Goal: Information Seeking & Learning: Learn about a topic

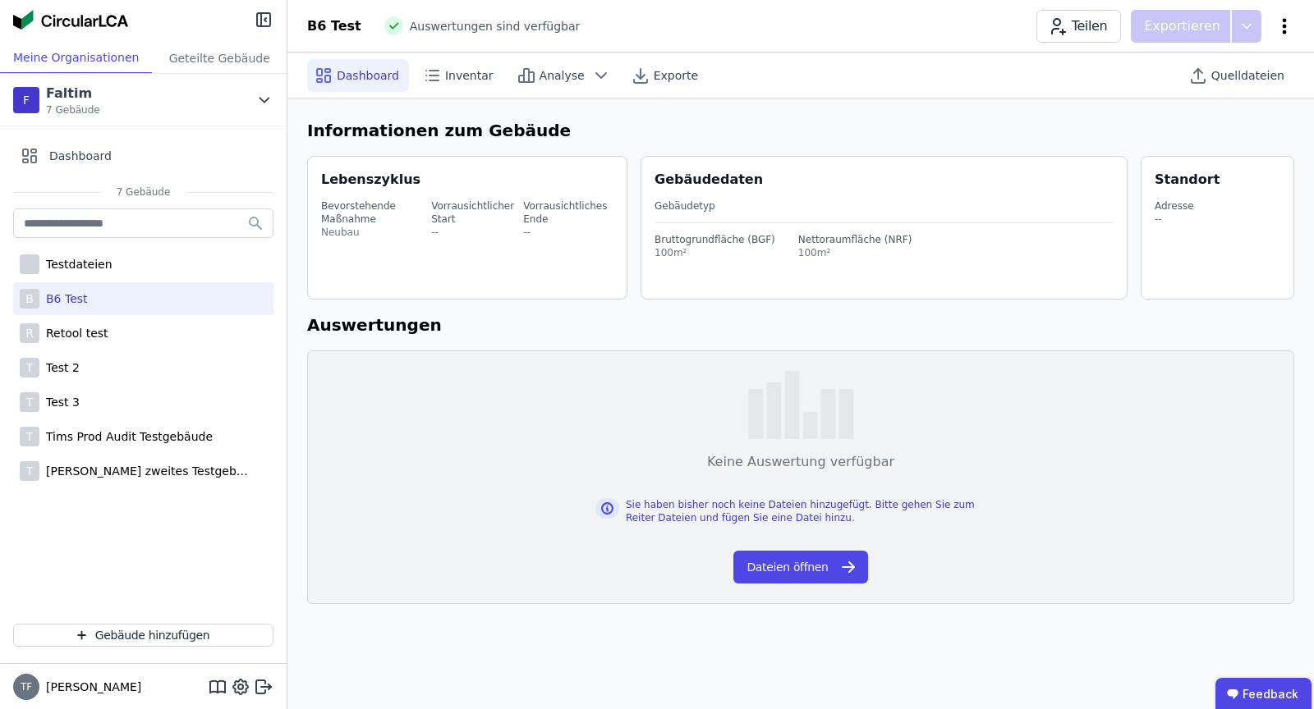
click at [1285, 21] on icon at bounding box center [1284, 26] width 4 height 16
click at [1220, 125] on span "Energie im Betrieb (B6)" at bounding box center [1214, 132] width 132 height 33
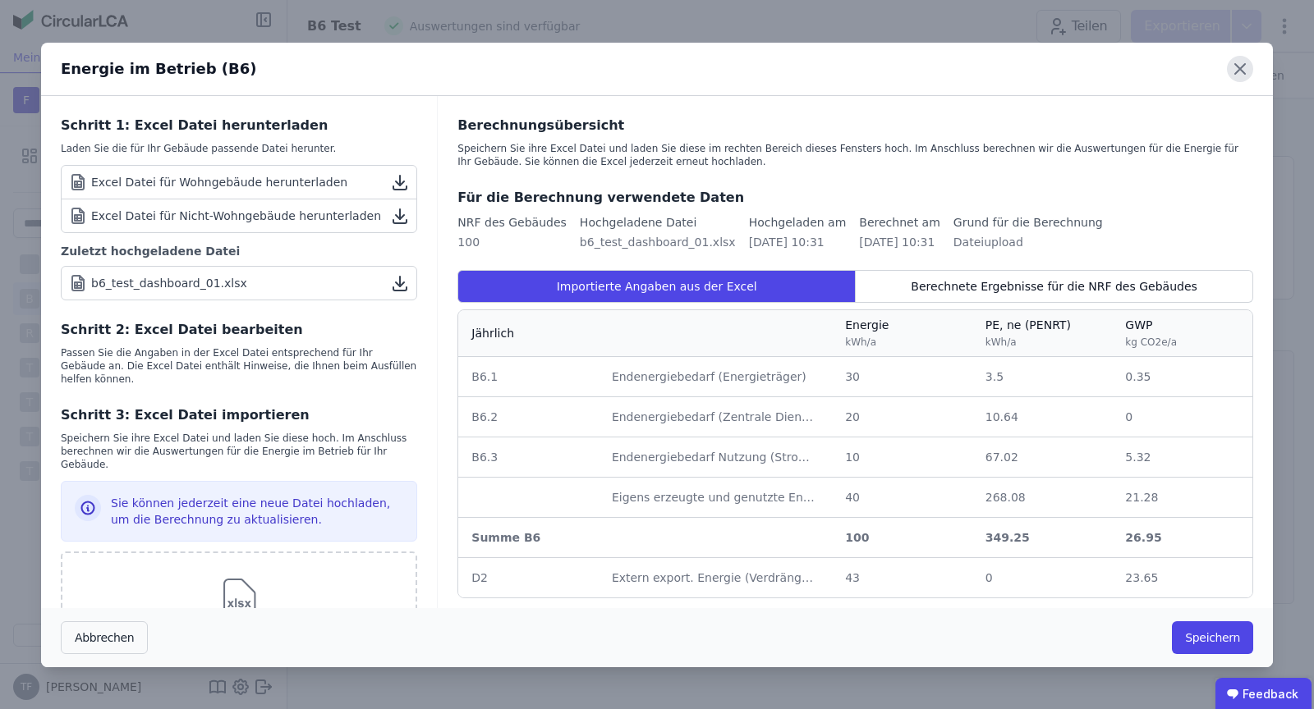
click at [1236, 62] on icon at bounding box center [1240, 69] width 26 height 26
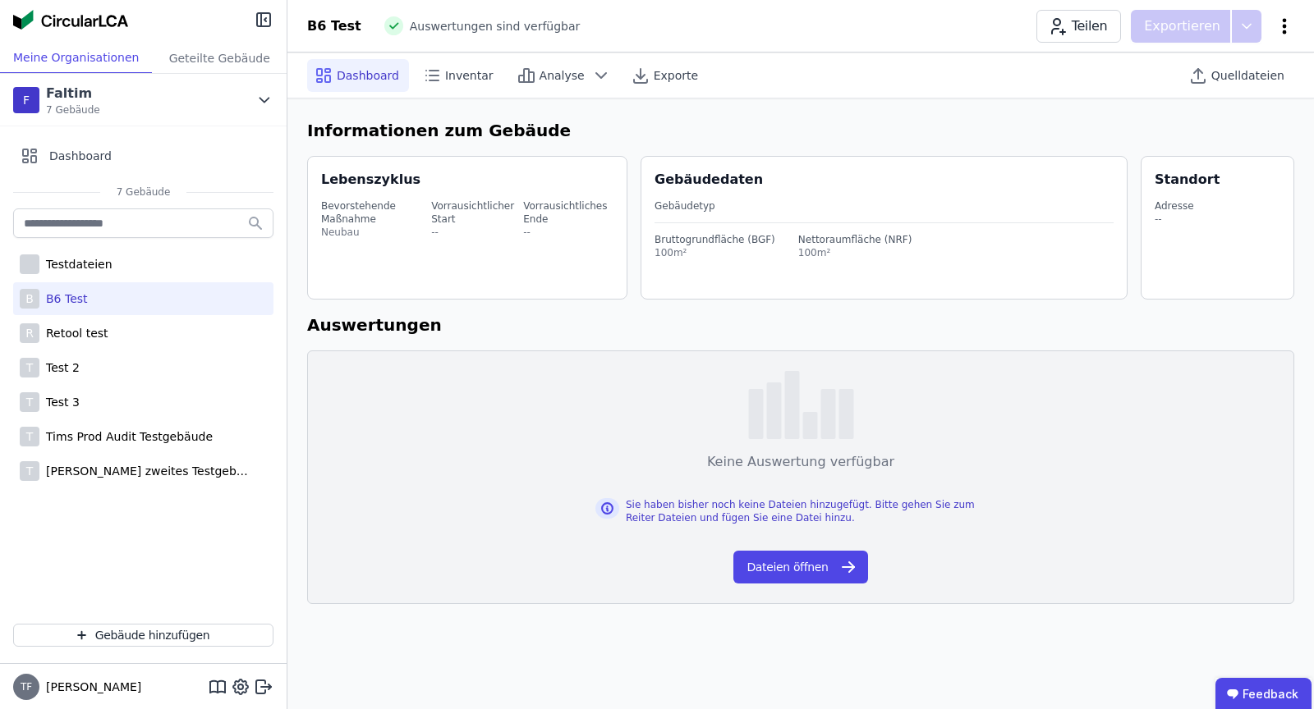
click at [1291, 25] on icon at bounding box center [1284, 26] width 20 height 20
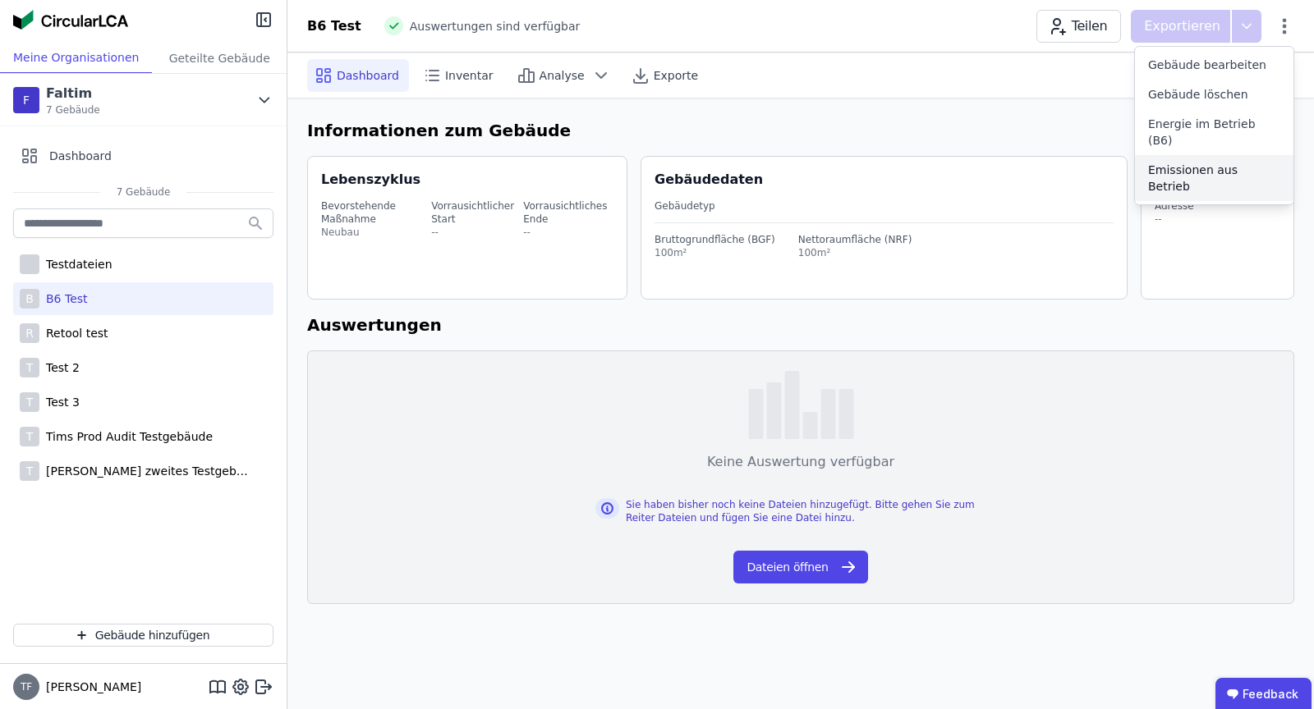
click at [1181, 162] on span "Emissionen aus Betrieb" at bounding box center [1214, 178] width 132 height 33
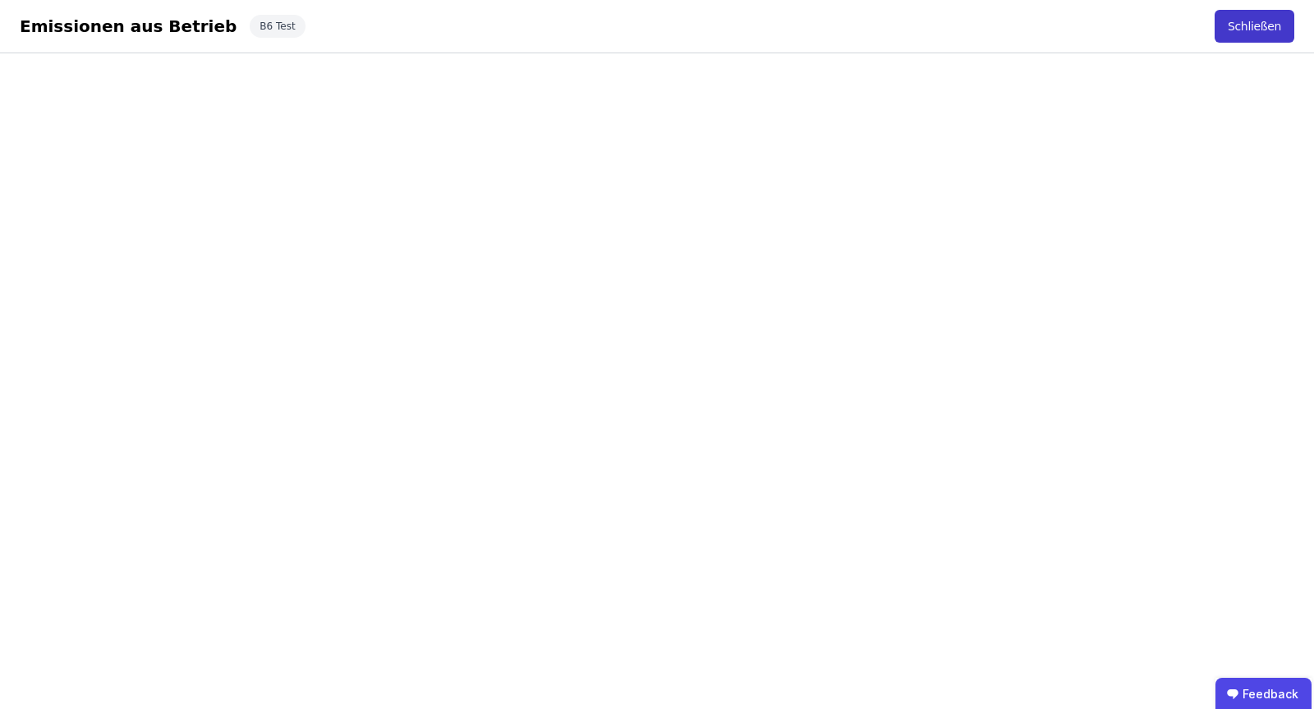
click at [1251, 31] on button "Schließen" at bounding box center [1254, 26] width 80 height 33
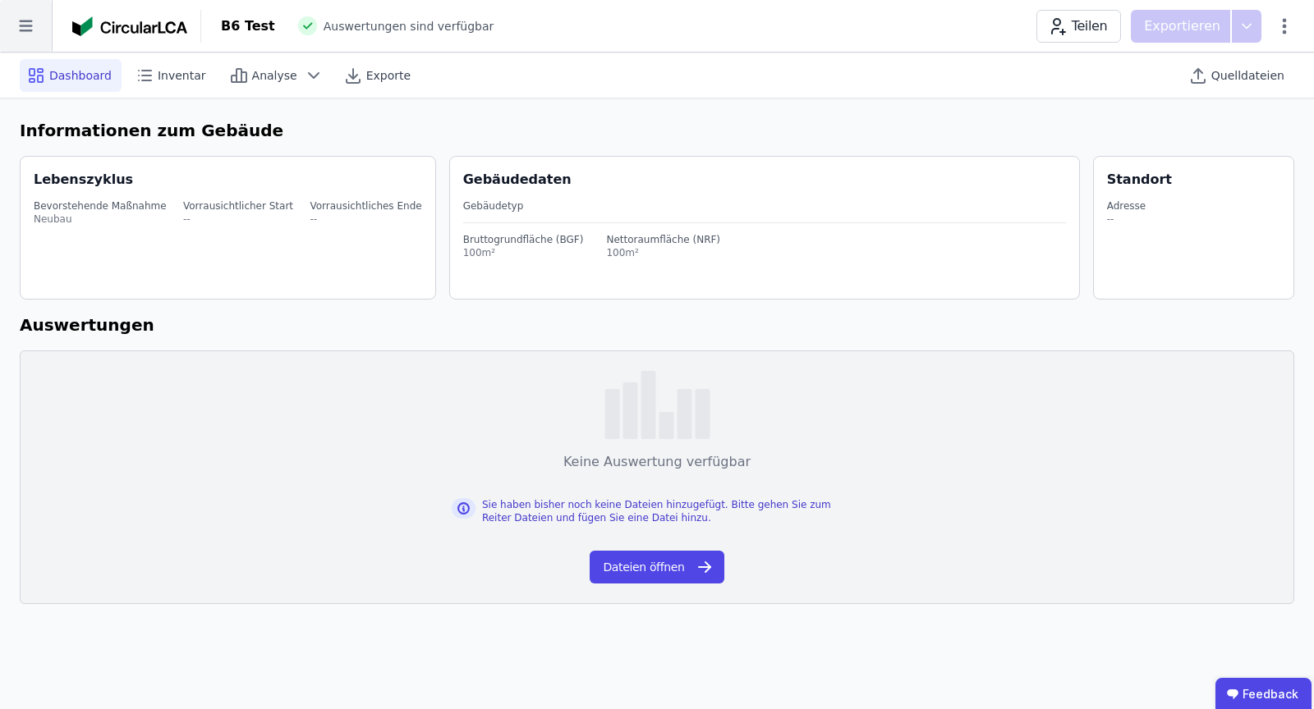
click at [21, 23] on icon at bounding box center [26, 26] width 52 height 52
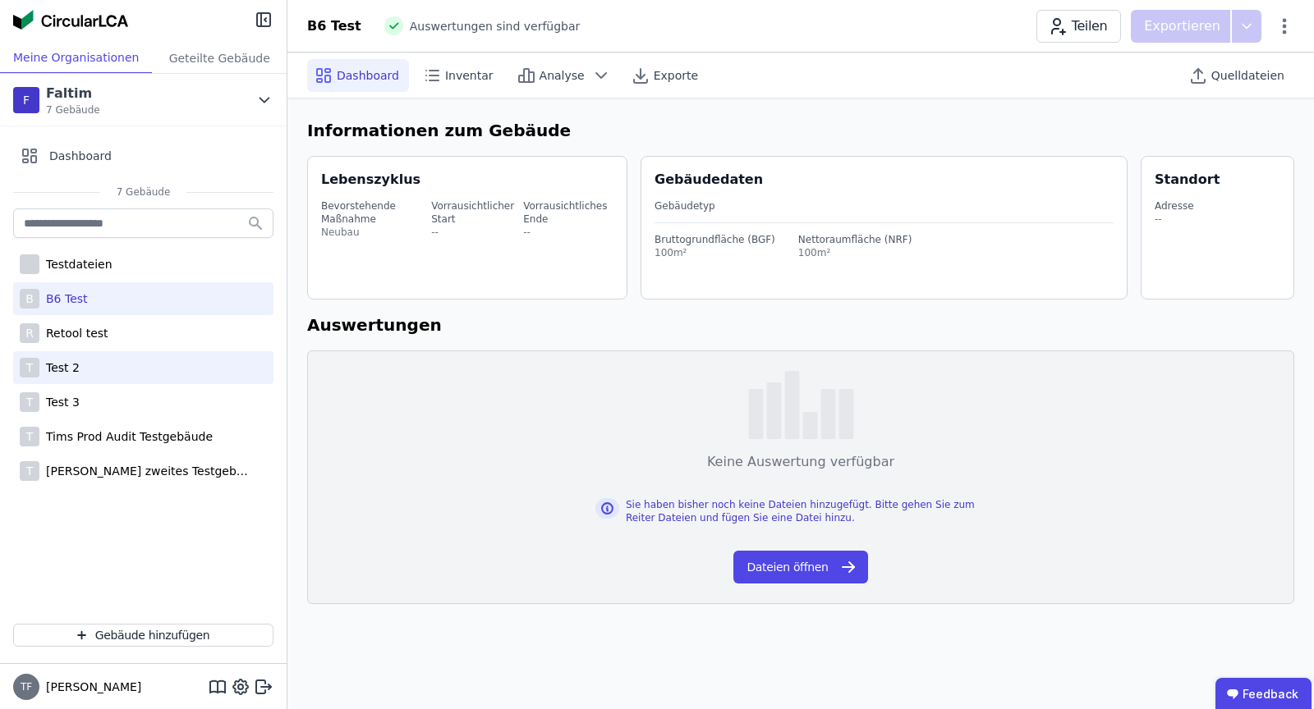
click at [86, 375] on div "T Test 2" at bounding box center [143, 367] width 260 height 33
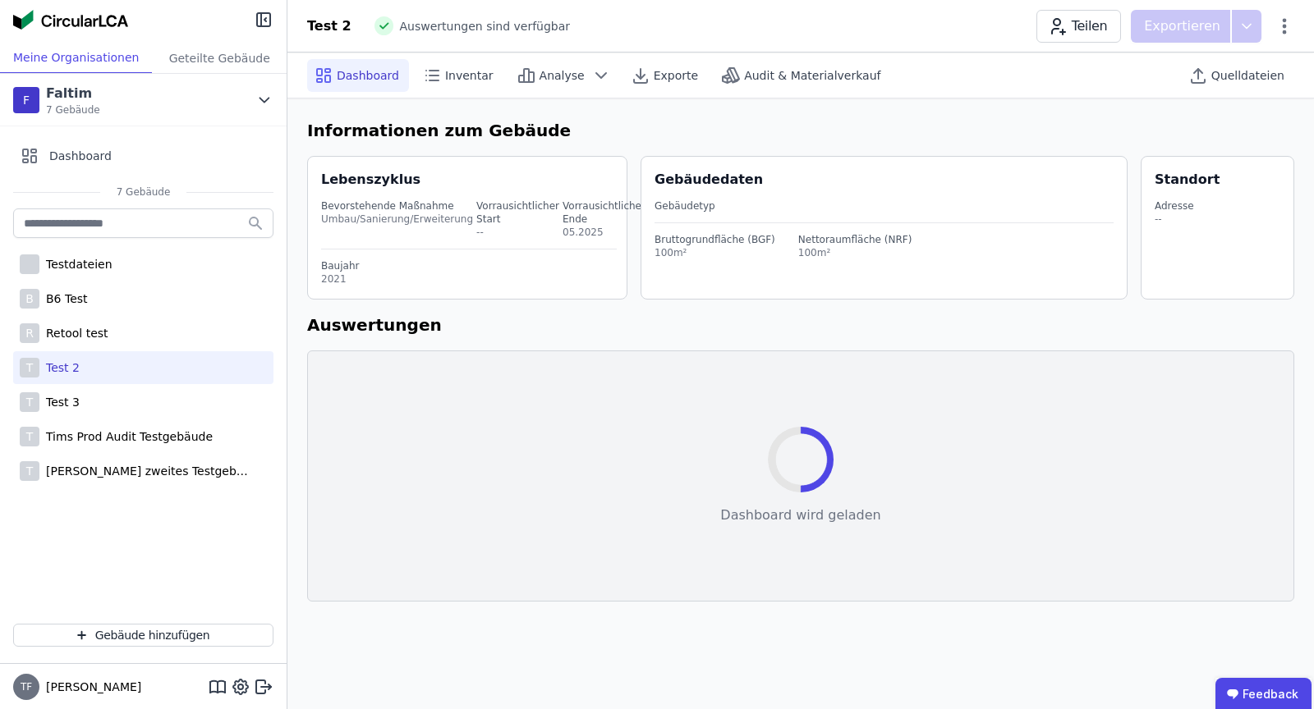
select select "*"
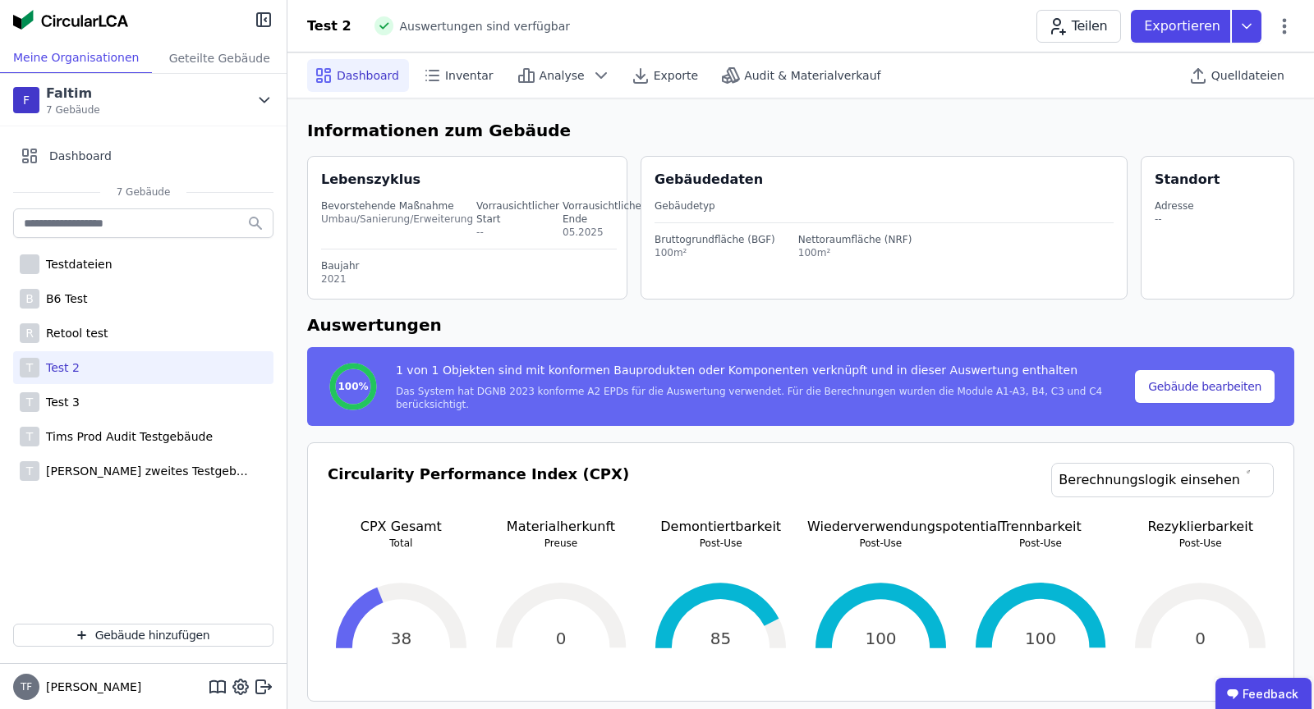
click at [250, 27] on div at bounding box center [143, 21] width 287 height 43
click at [265, 16] on icon at bounding box center [264, 20] width 20 height 20
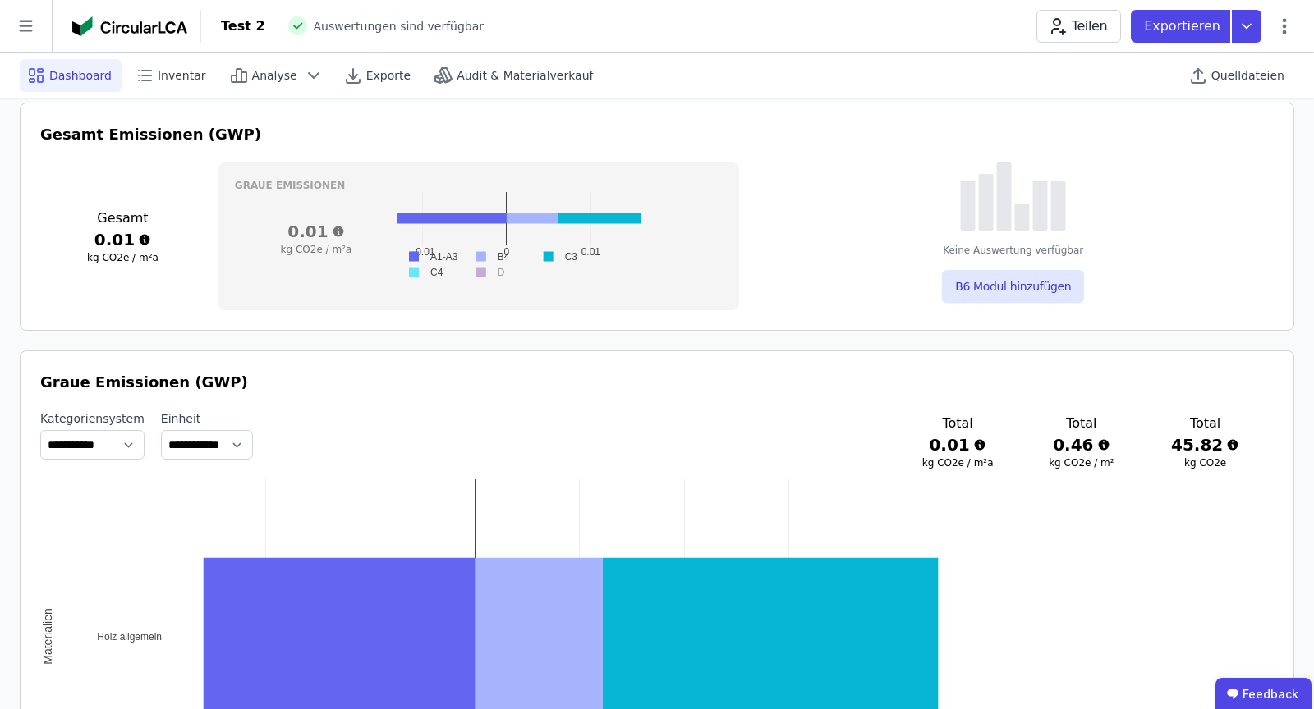
scroll to position [618, 0]
click at [1282, 21] on icon at bounding box center [1284, 26] width 20 height 20
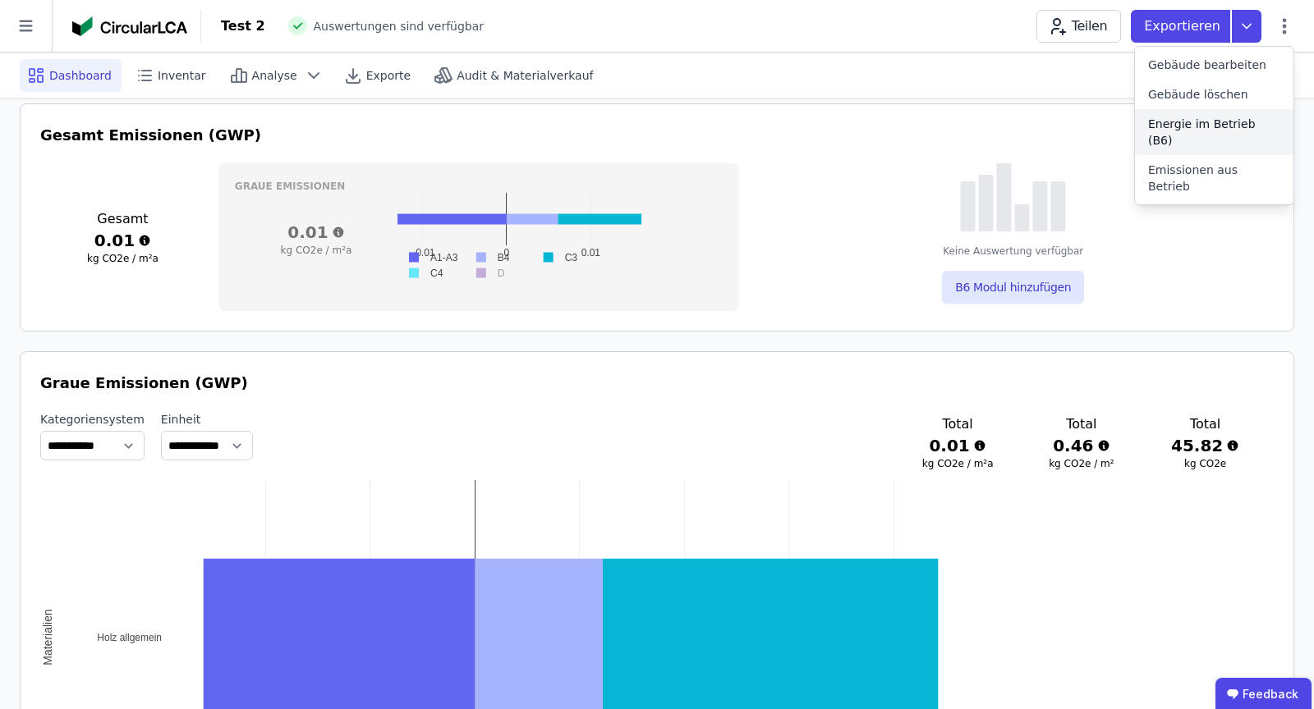
click at [1201, 124] on span "Energie im Betrieb (B6)" at bounding box center [1214, 132] width 132 height 33
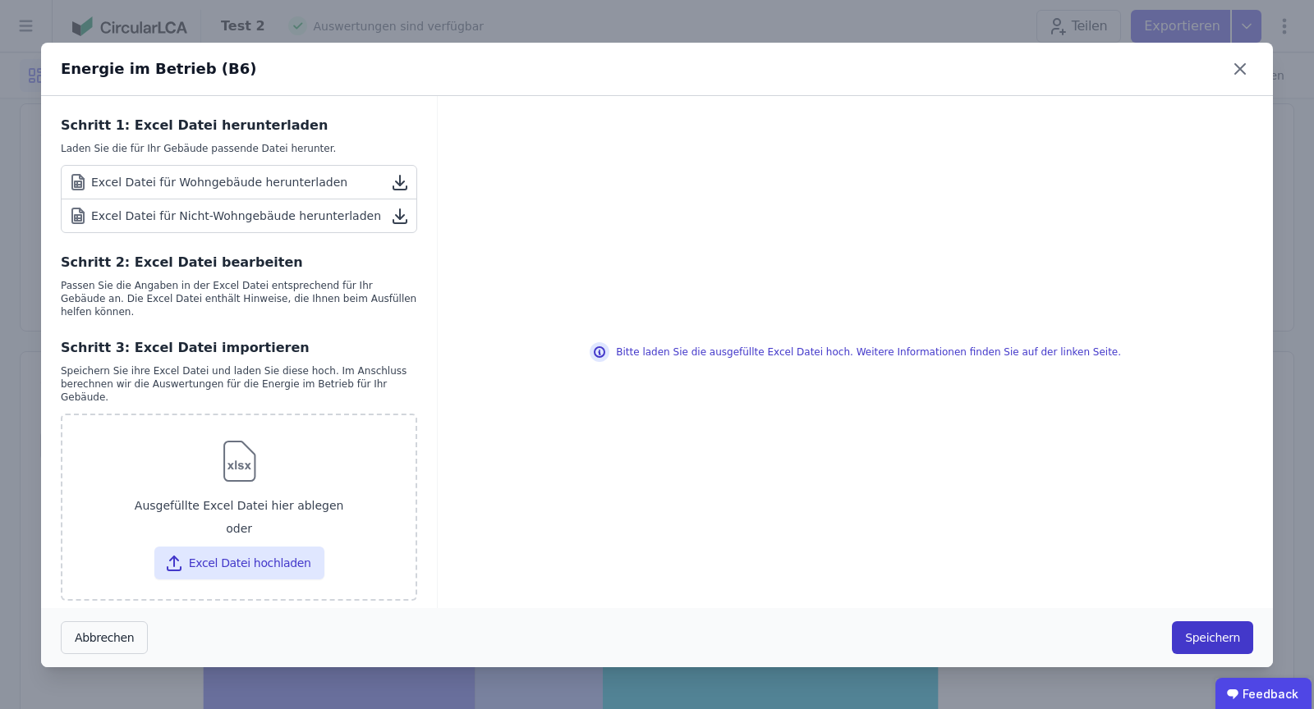
click at [1204, 626] on button "Speichern" at bounding box center [1212, 637] width 81 height 33
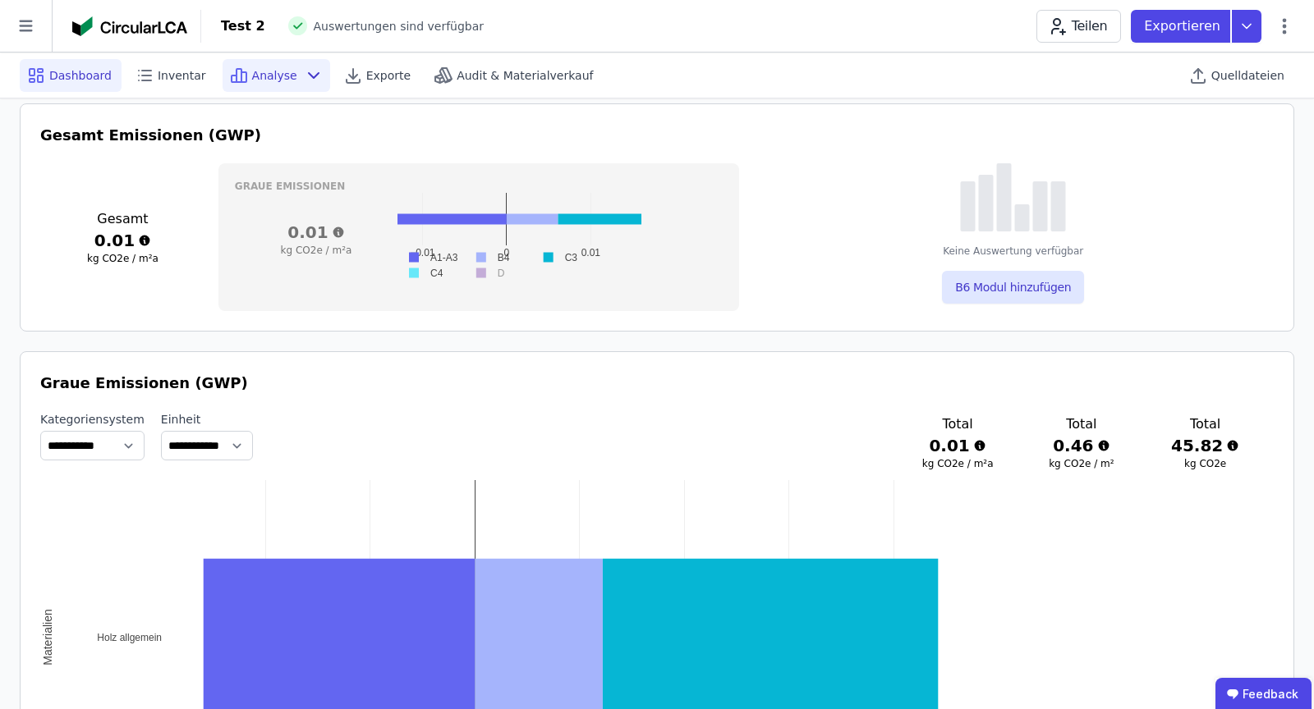
click at [277, 73] on span "Analyse" at bounding box center [274, 75] width 45 height 16
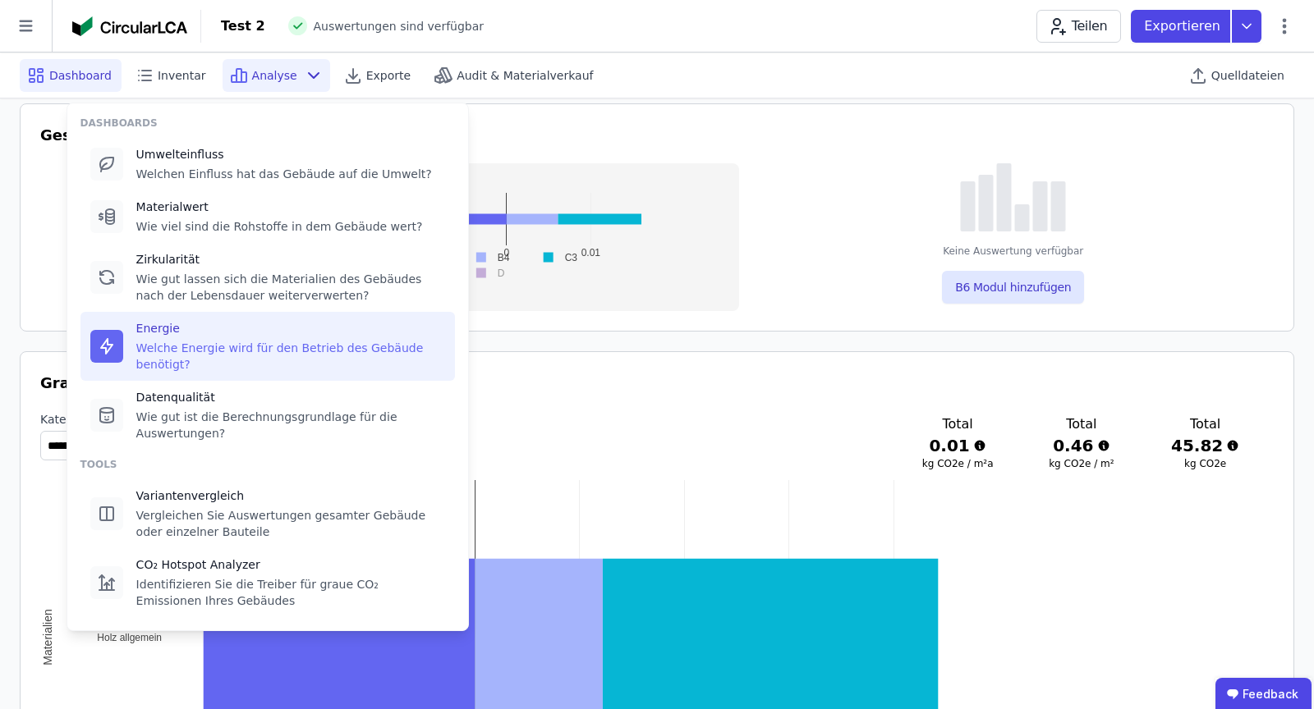
click at [161, 347] on div "Welche Energie wird für den Betrieb des Gebäude benötigt?" at bounding box center [290, 356] width 309 height 33
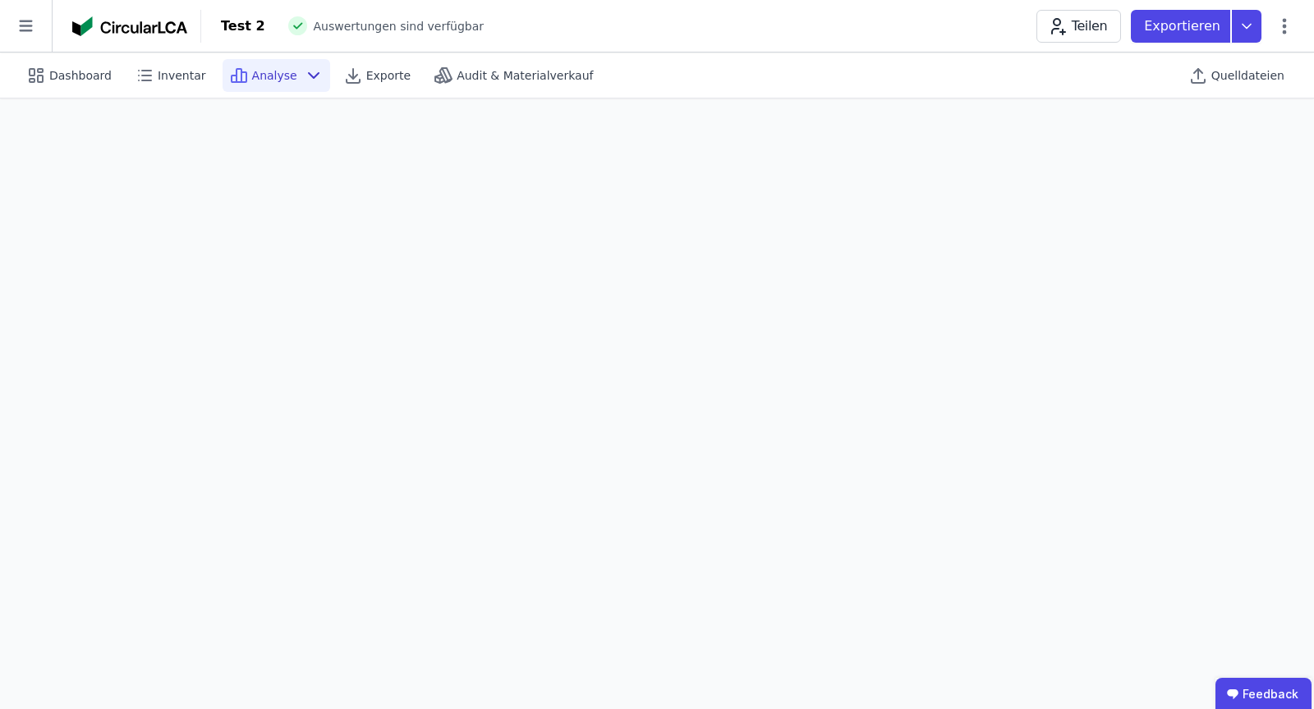
click at [282, 70] on span "Analyse" at bounding box center [274, 75] width 45 height 16
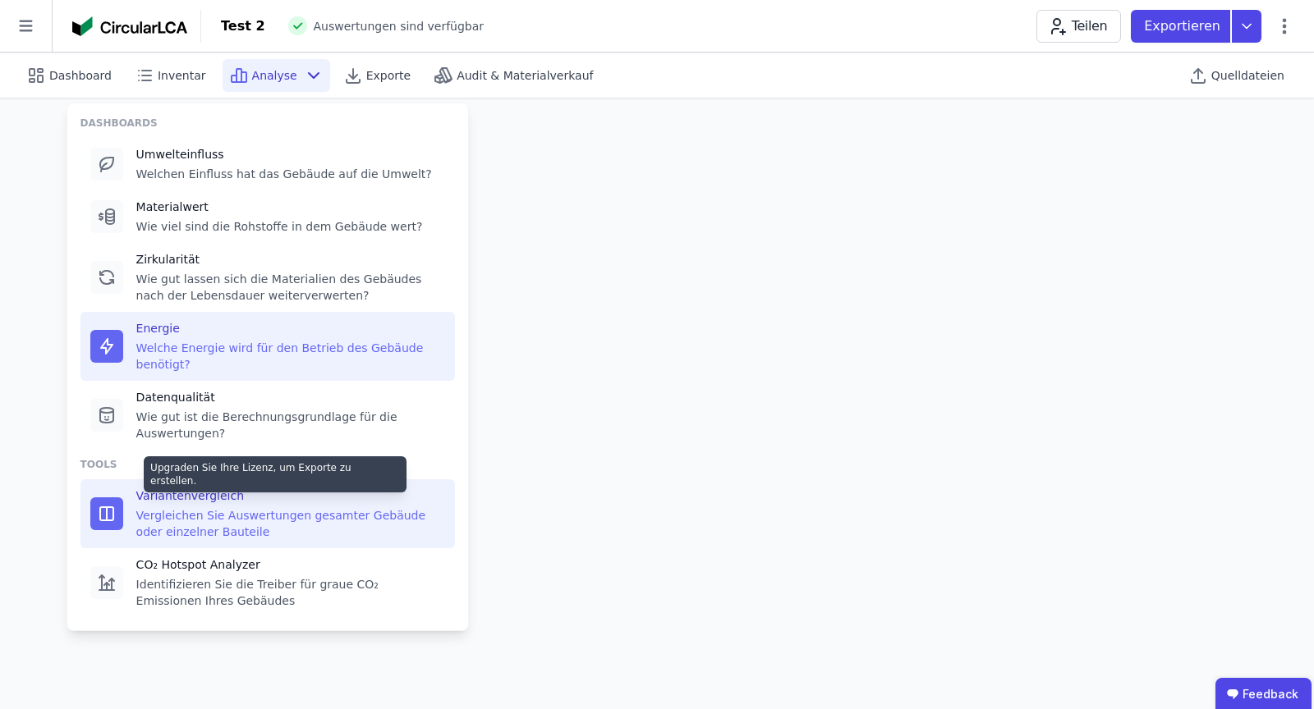
click at [183, 507] on div "Vergleichen Sie Auswertungen gesamter Gebäude oder einzelner Bauteile" at bounding box center [290, 523] width 309 height 33
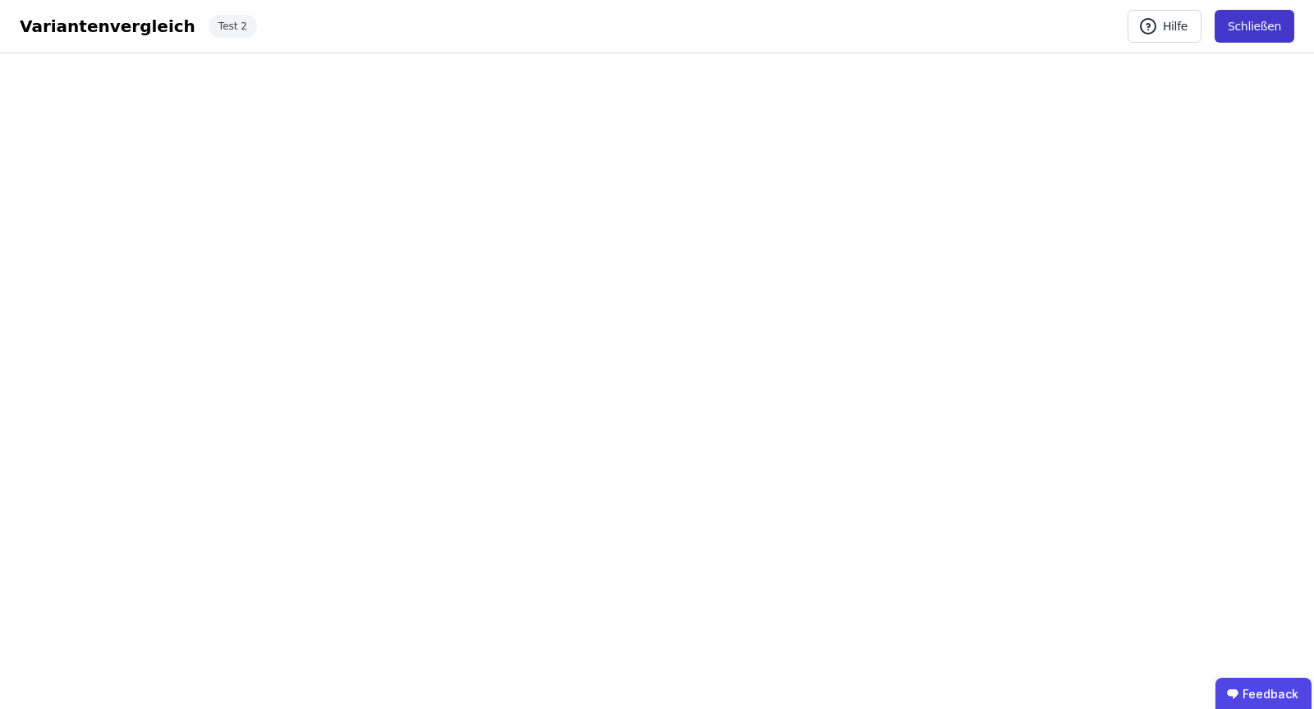
click at [1268, 34] on button "Schließen" at bounding box center [1254, 26] width 80 height 33
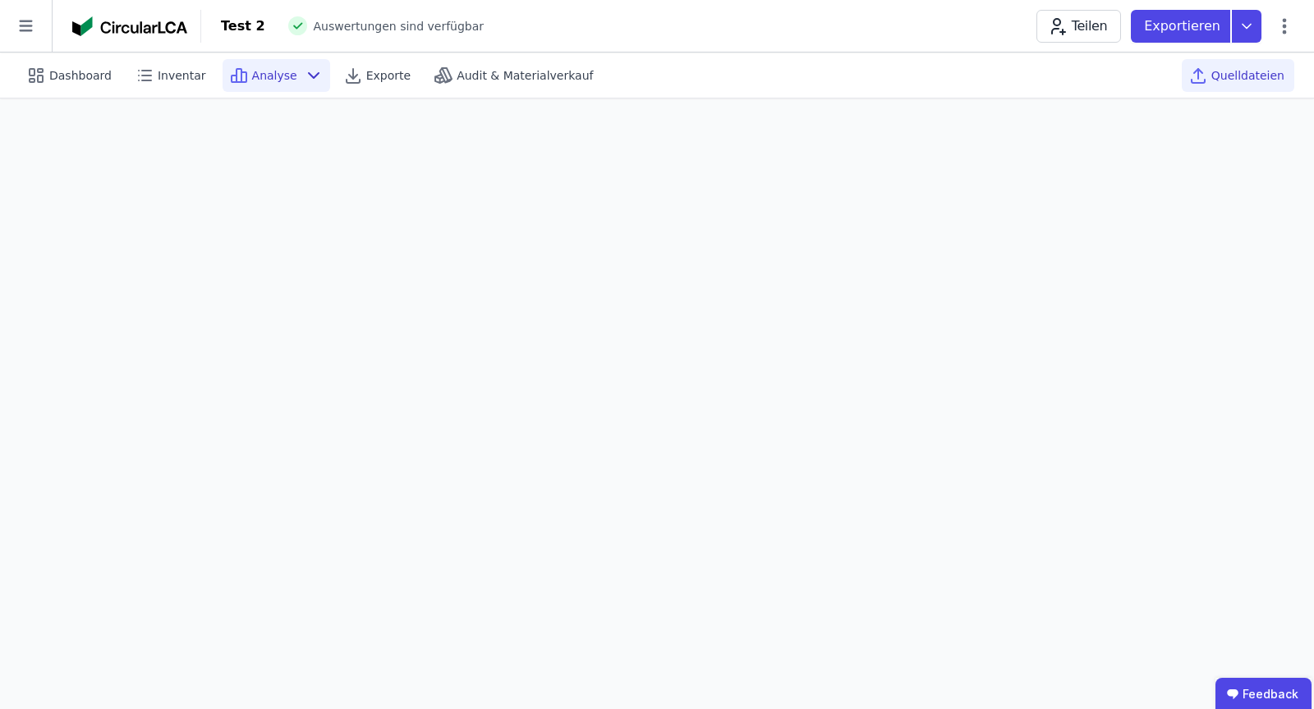
click at [1227, 85] on div "Quelldateien" at bounding box center [1237, 75] width 112 height 33
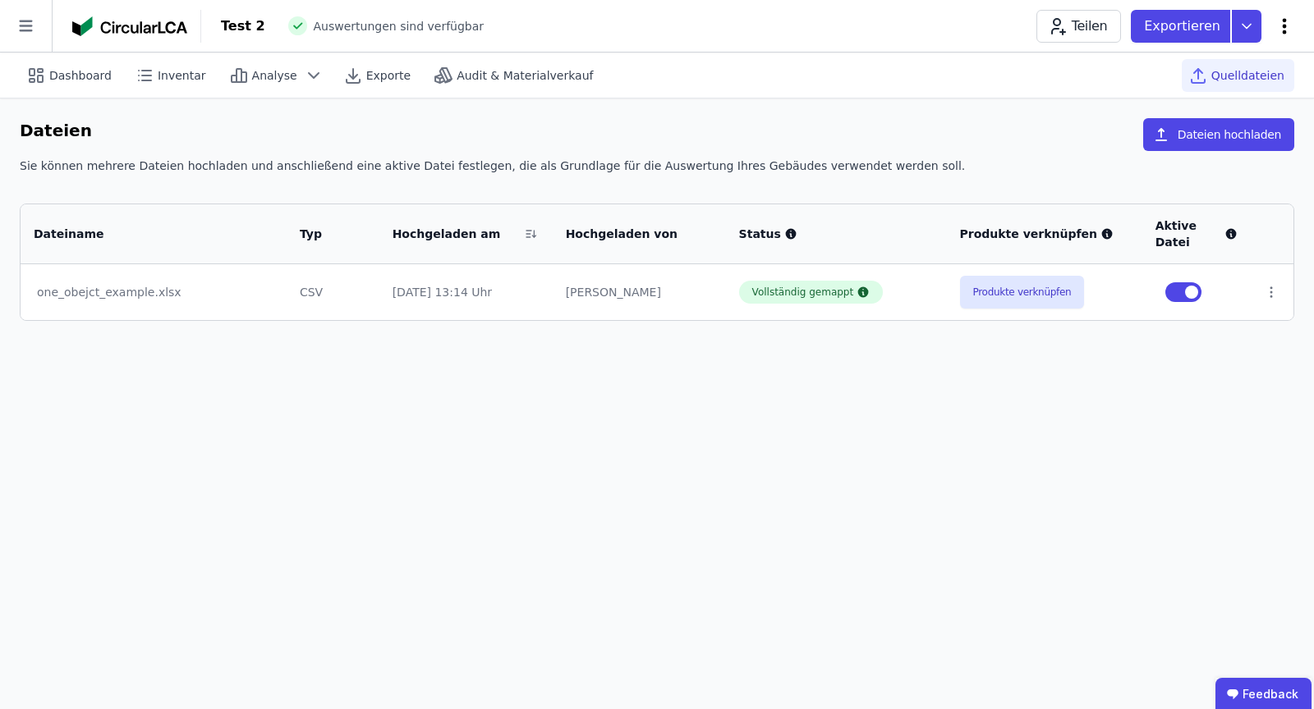
click at [1285, 28] on icon at bounding box center [1284, 26] width 20 height 20
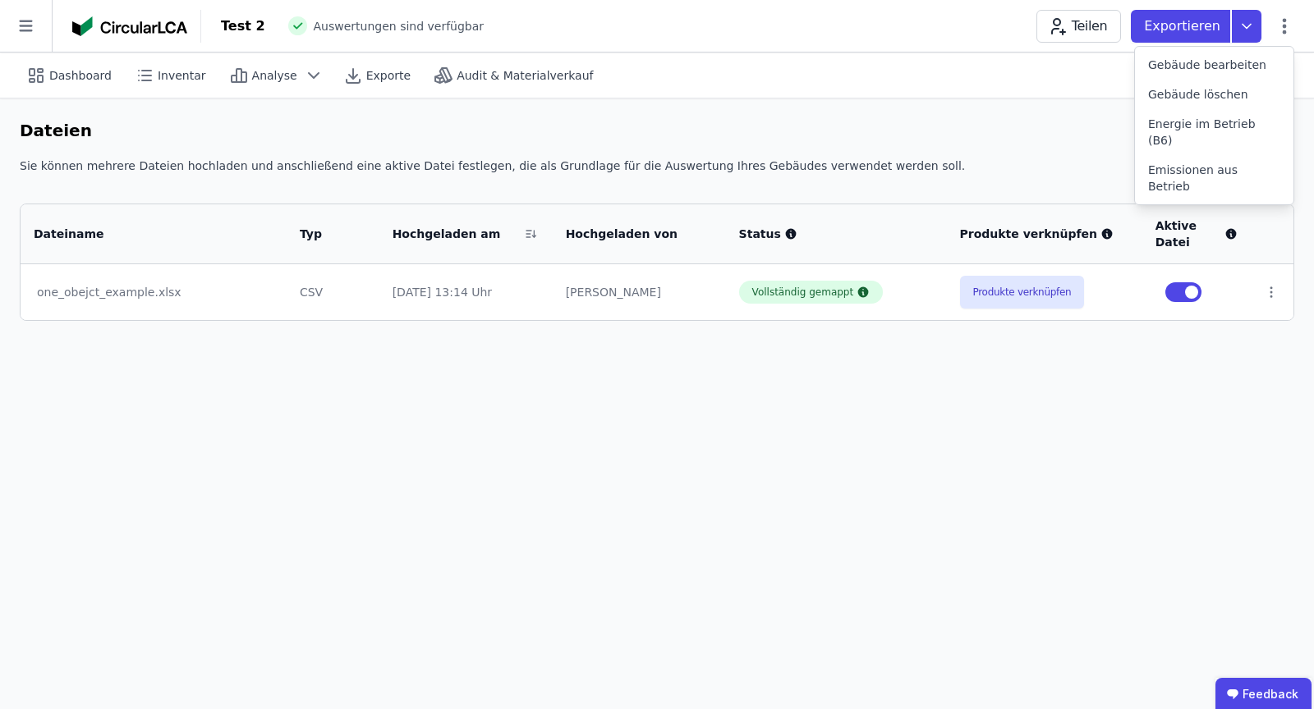
click at [1039, 518] on div "Dashboard Inventar Analyse Exporte Audit & Materialverkauf Quelldateien Dateien…" at bounding box center [657, 381] width 1314 height 657
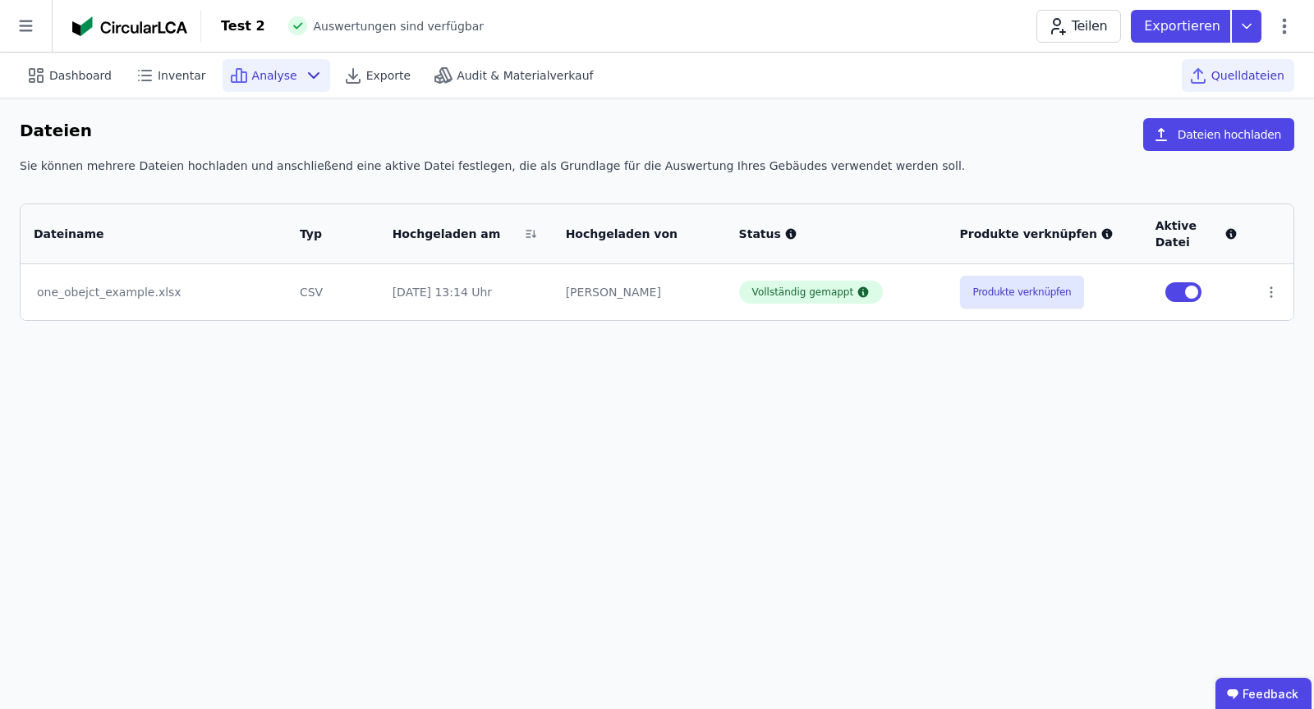
click at [282, 76] on span "Analyse" at bounding box center [274, 75] width 45 height 16
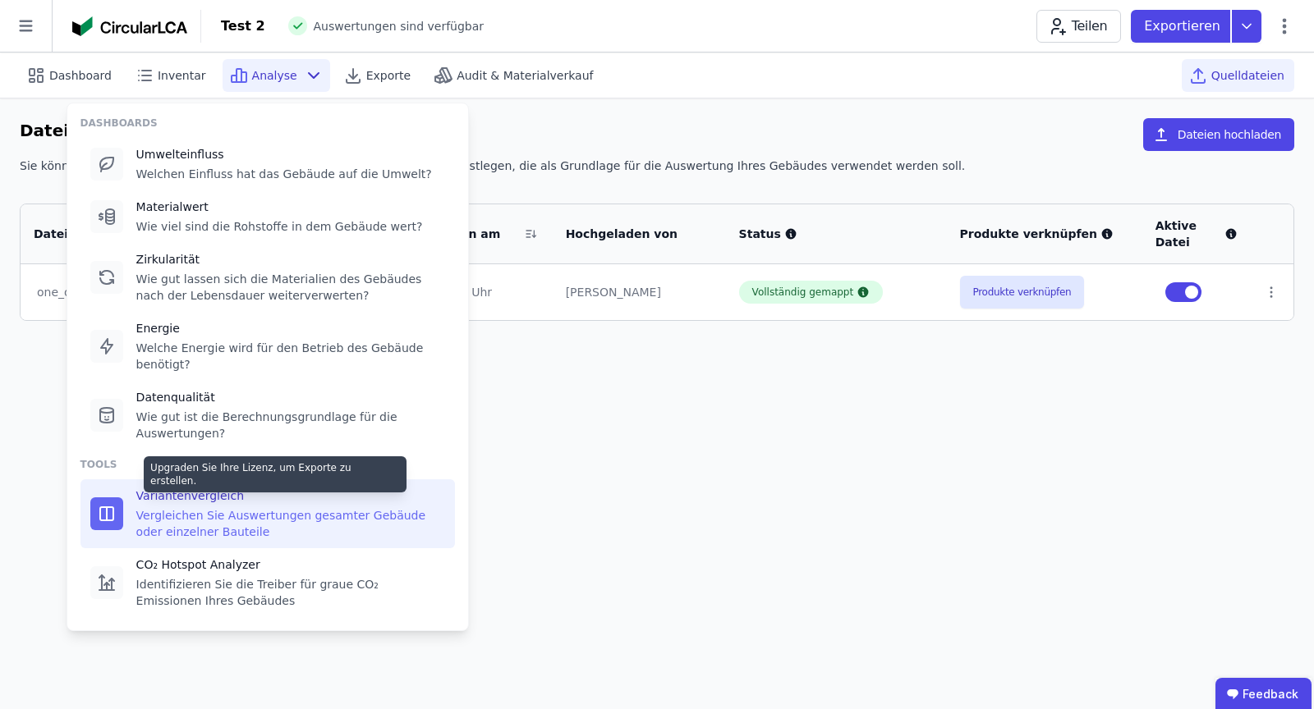
click at [188, 501] on div "Variantenvergleich" at bounding box center [290, 496] width 309 height 16
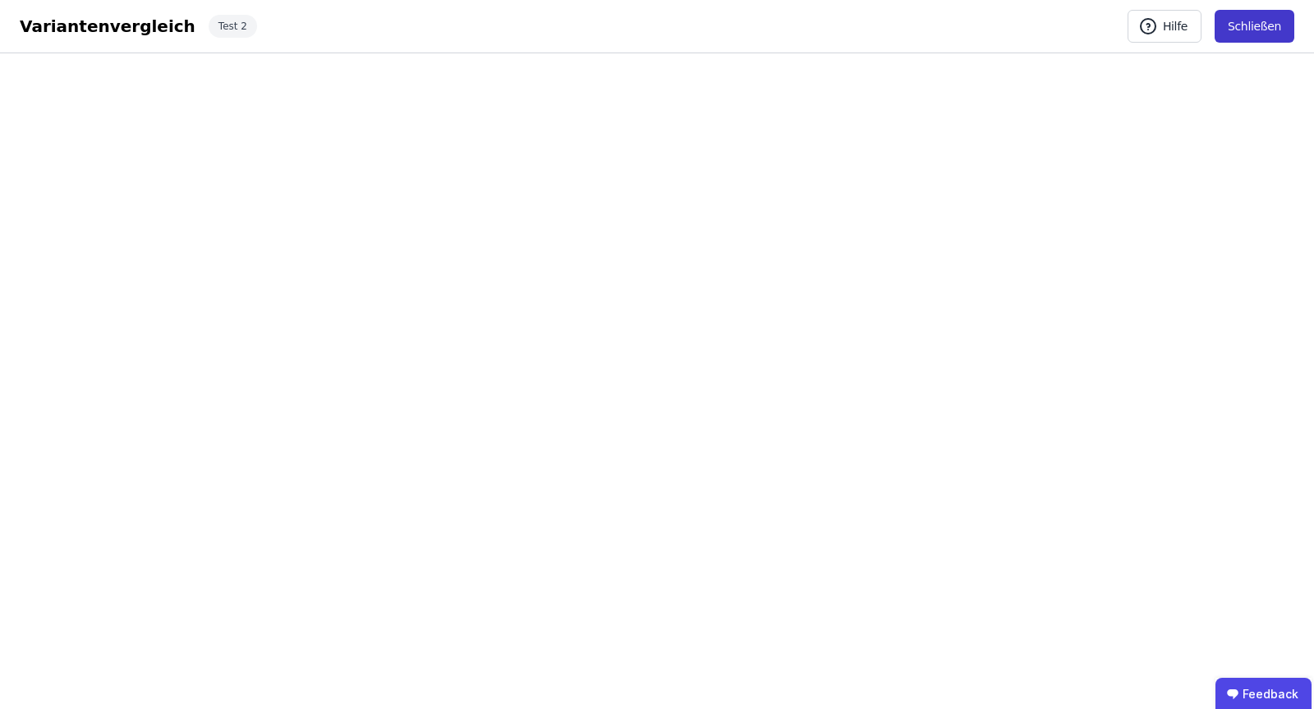
click at [1251, 29] on button "Schließen" at bounding box center [1254, 26] width 80 height 33
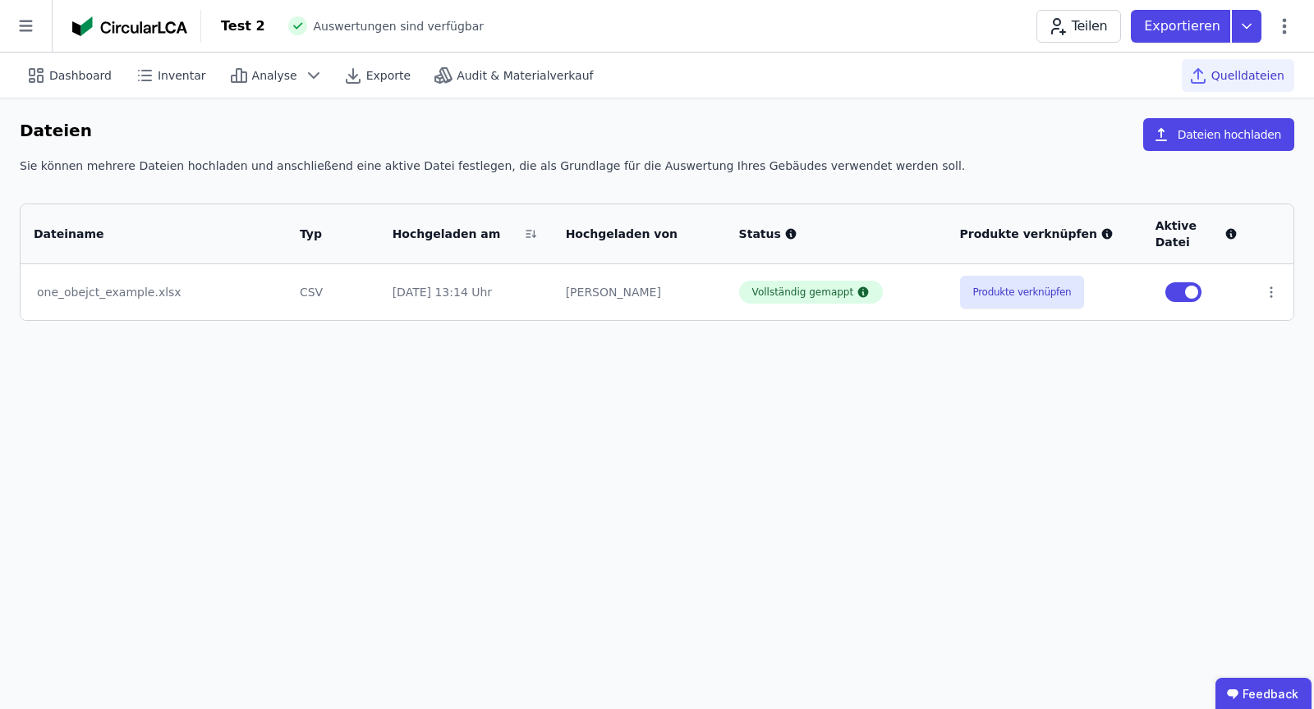
click at [1042, 415] on div "Dashboard Inventar Analyse Exporte Audit & Materialverkauf Quelldateien Dateien…" at bounding box center [657, 381] width 1314 height 657
click at [1283, 20] on icon at bounding box center [1284, 26] width 4 height 16
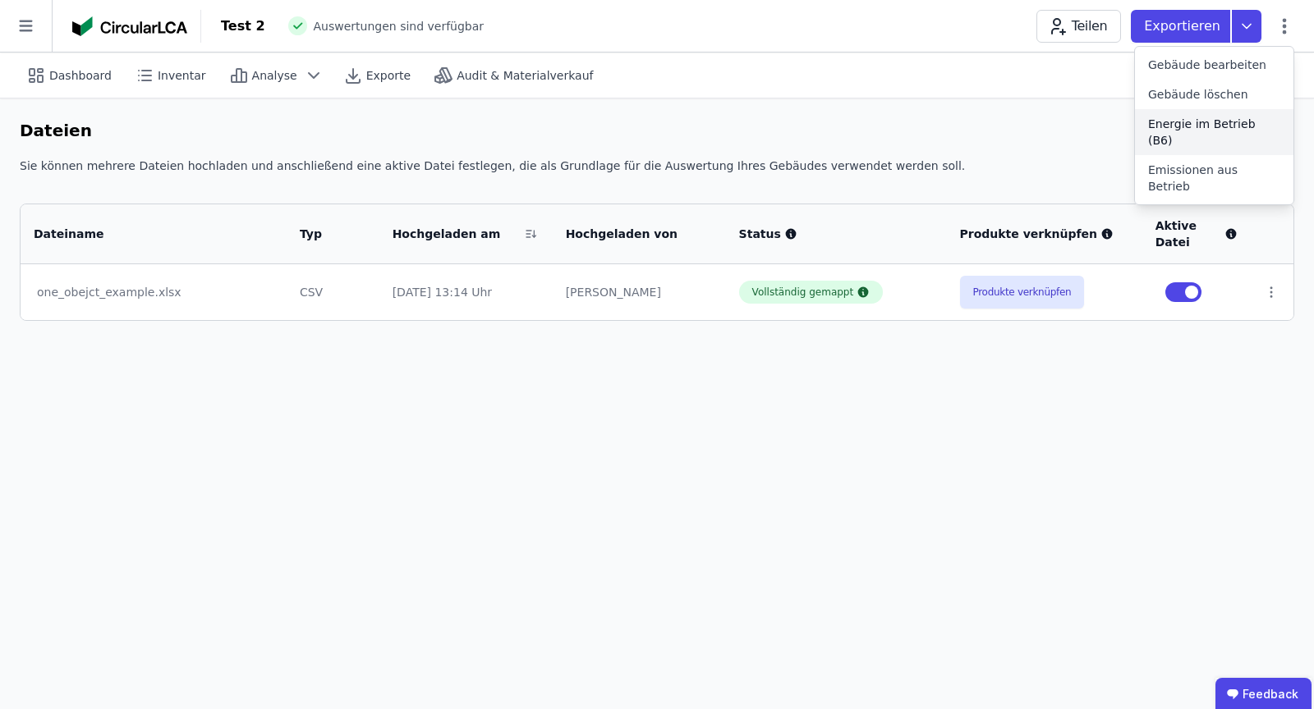
click at [1207, 120] on span "Energie im Betrieb (B6)" at bounding box center [1214, 132] width 132 height 33
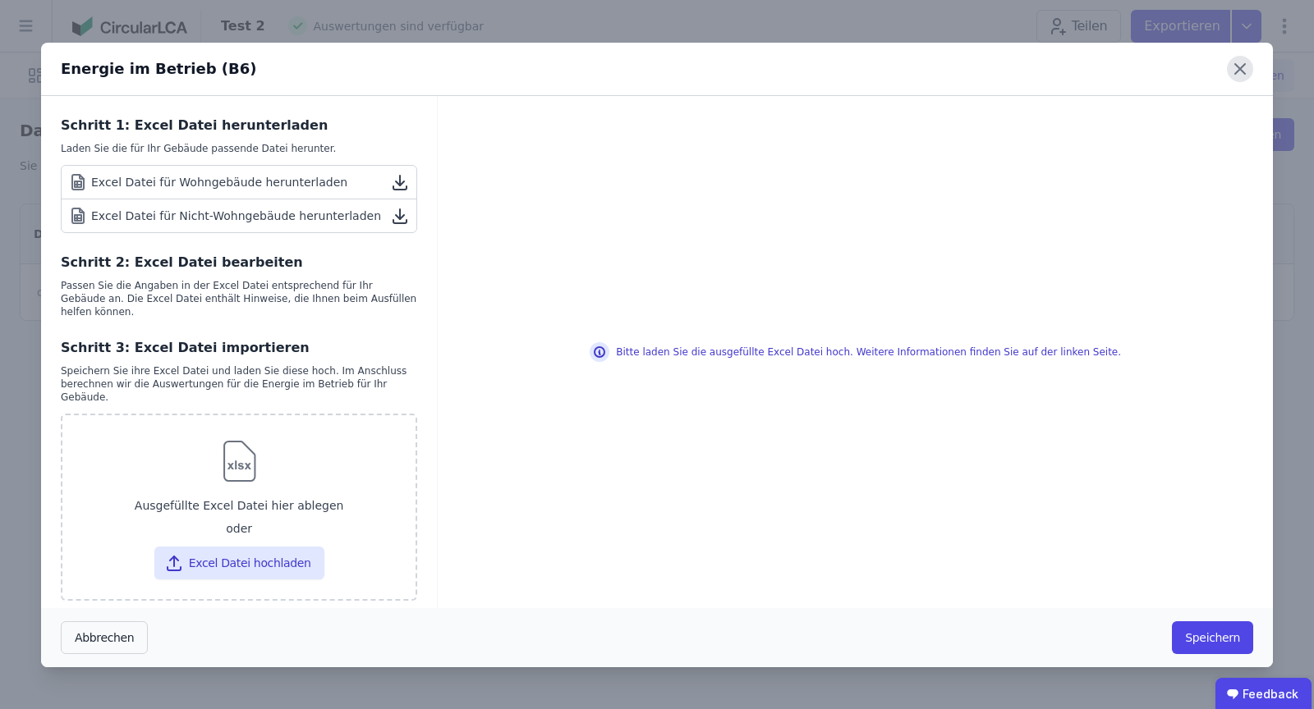
click at [1230, 80] on icon at bounding box center [1240, 69] width 26 height 26
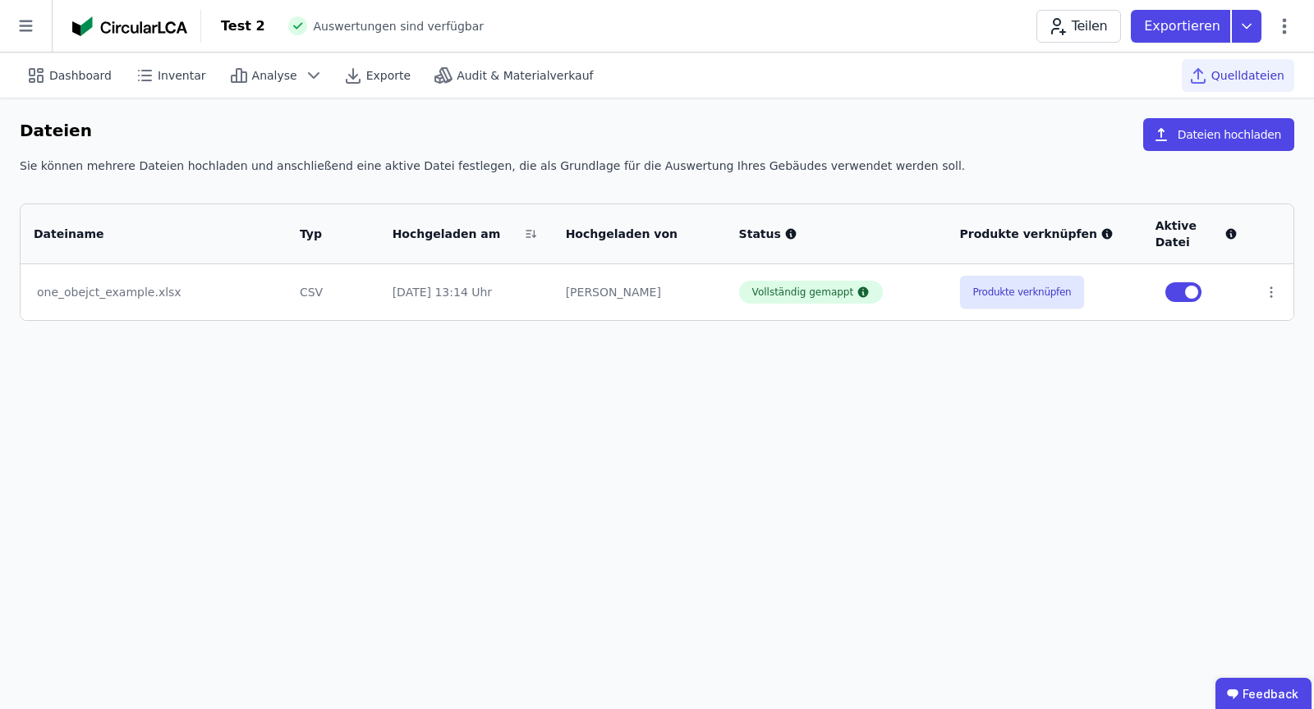
click at [911, 378] on div "Dashboard Inventar Analyse Exporte Audit & Materialverkauf Quelldateien Dateien…" at bounding box center [657, 381] width 1314 height 657
click at [1291, 37] on div "Teilen Exportieren" at bounding box center [1165, 26] width 258 height 33
click at [1284, 31] on icon at bounding box center [1284, 26] width 4 height 16
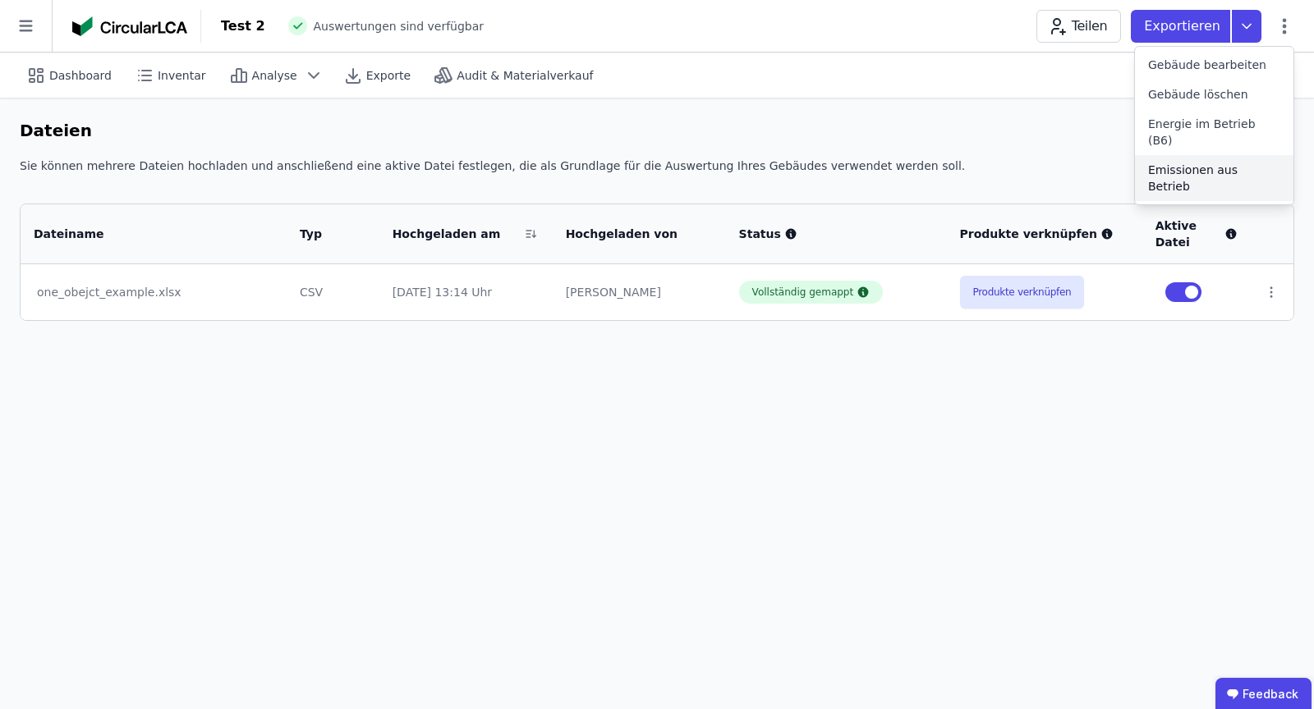
click at [1203, 162] on span "Emissionen aus Betrieb" at bounding box center [1214, 178] width 132 height 33
